Goal: Check status

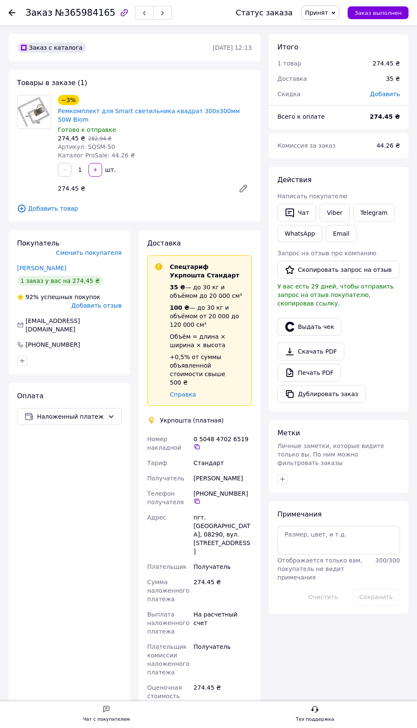
scroll to position [89, 0]
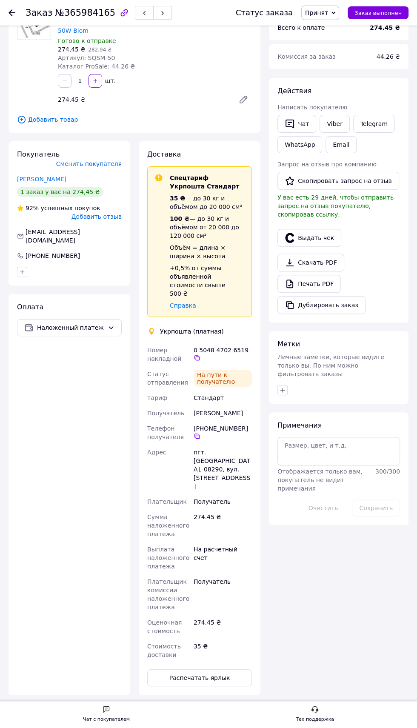
click at [11, 12] on use at bounding box center [12, 12] width 7 height 7
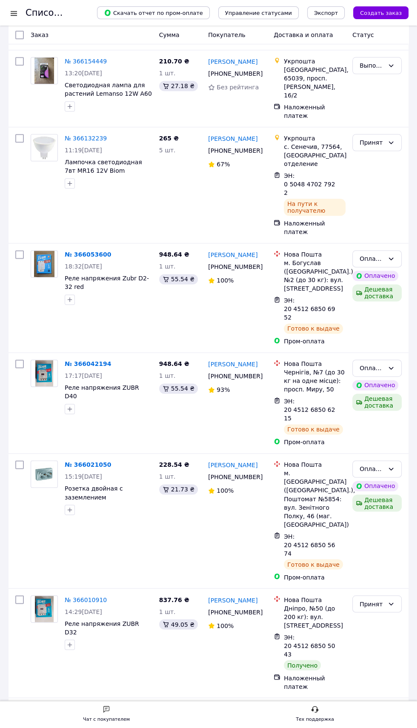
scroll to position [612, 0]
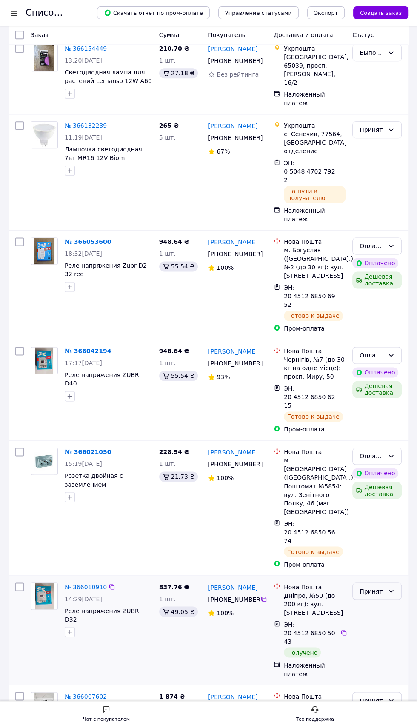
click at [389, 590] on icon at bounding box center [391, 591] width 5 height 3
click at [383, 474] on li "Выполнен" at bounding box center [377, 471] width 49 height 15
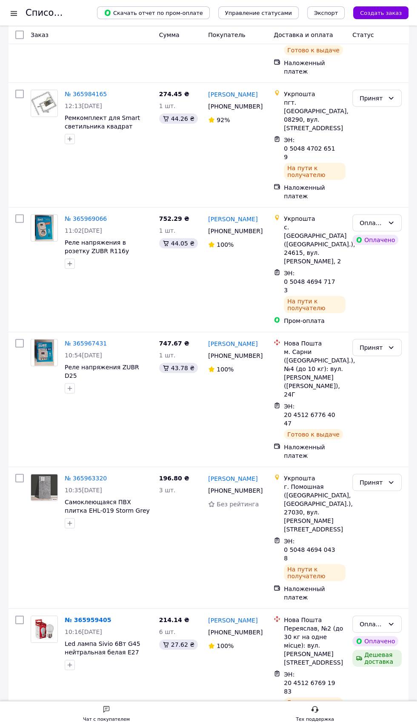
scroll to position [1382, 0]
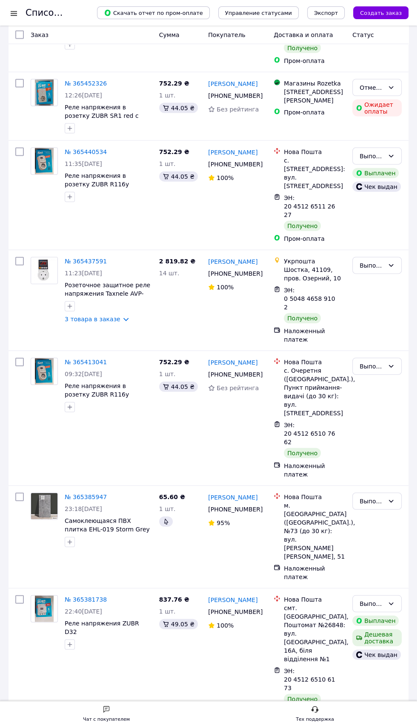
scroll to position [1218, 0]
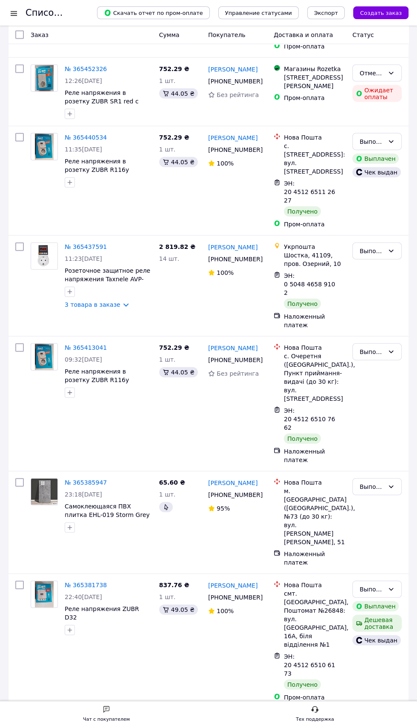
click at [17, 16] on div at bounding box center [14, 13] width 11 height 9
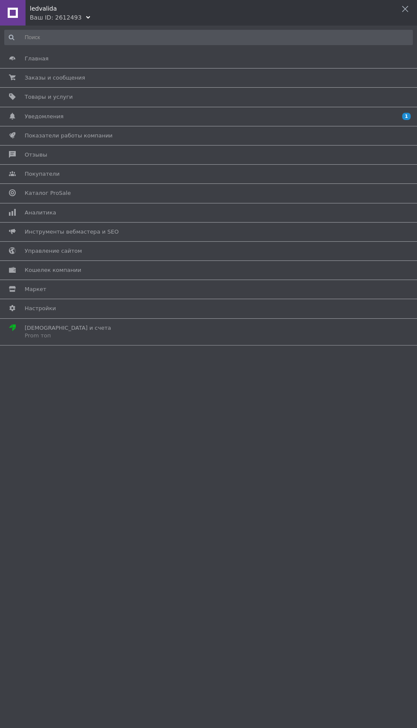
scroll to position [0, 0]
click at [65, 211] on span "Аналитика" at bounding box center [207, 213] width 365 height 8
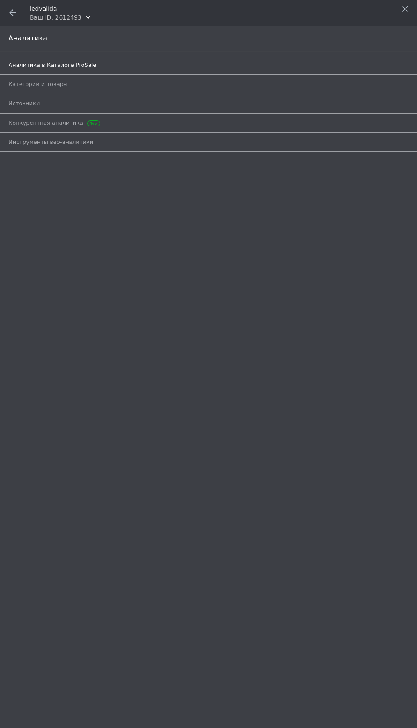
click at [59, 62] on span "Аналитика в Каталоге ProSale" at bounding box center [53, 65] width 88 height 8
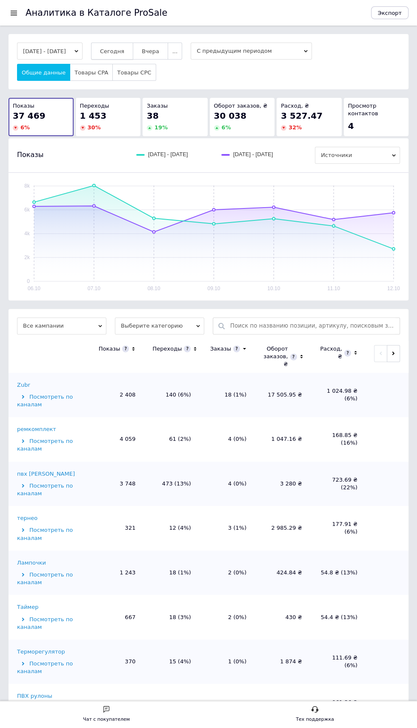
click at [123, 47] on button "Сегодня" at bounding box center [112, 51] width 42 height 17
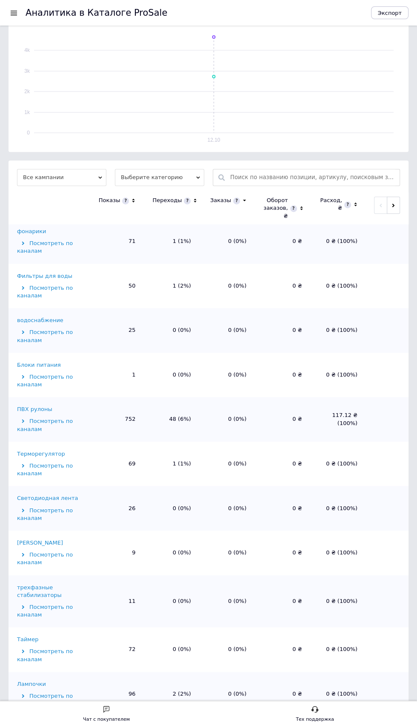
scroll to position [816, 0]
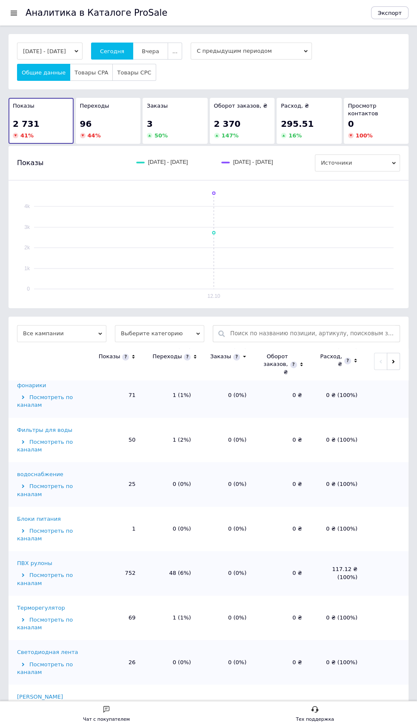
click at [14, 14] on div at bounding box center [14, 13] width 11 height 8
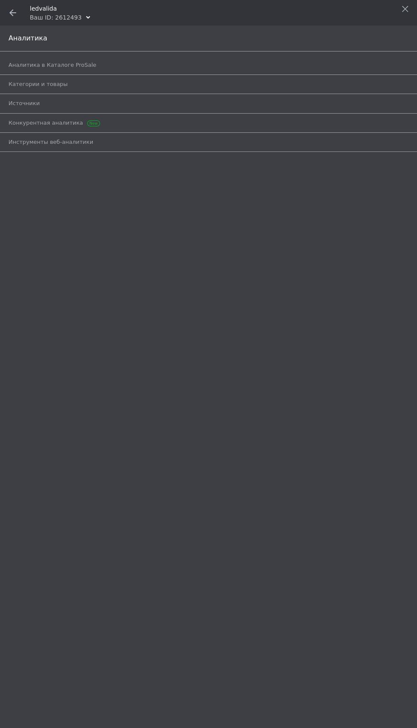
click at [24, 12] on span at bounding box center [13, 13] width 26 height 26
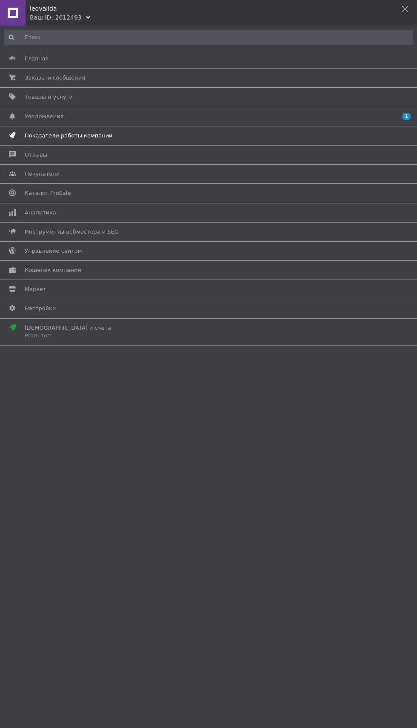
click at [86, 133] on span "Показатели работы компании" at bounding box center [69, 136] width 88 height 8
